Goal: Book appointment/travel/reservation

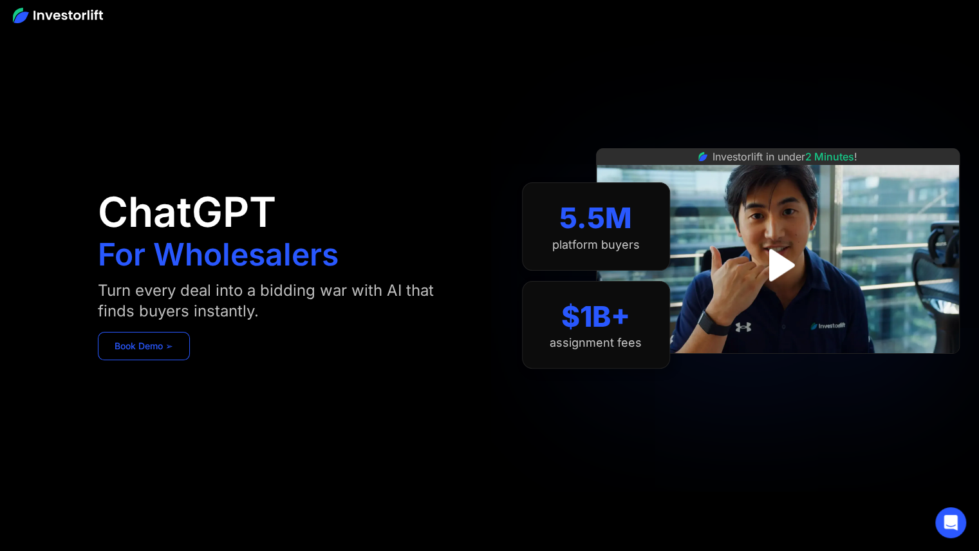
click at [153, 353] on link "Book Demo ➢" at bounding box center [144, 346] width 92 height 28
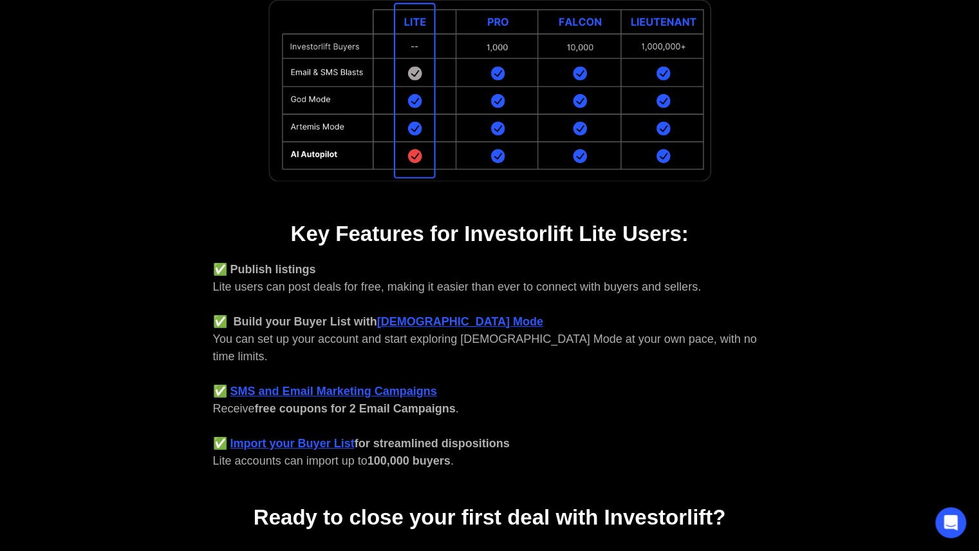
scroll to position [518, 0]
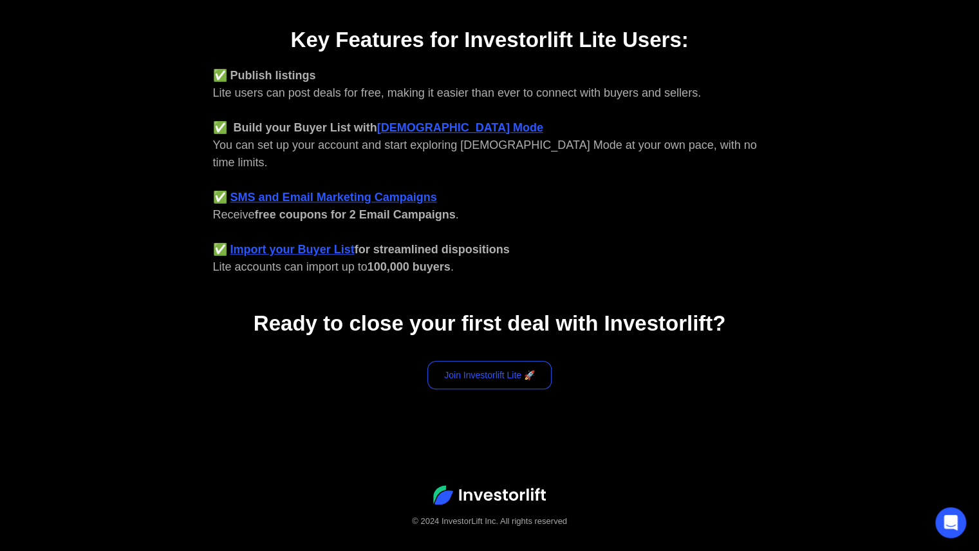
click at [507, 361] on link "Join Investorlift Lite 🚀" at bounding box center [490, 375] width 124 height 28
